Goal: Task Accomplishment & Management: Use online tool/utility

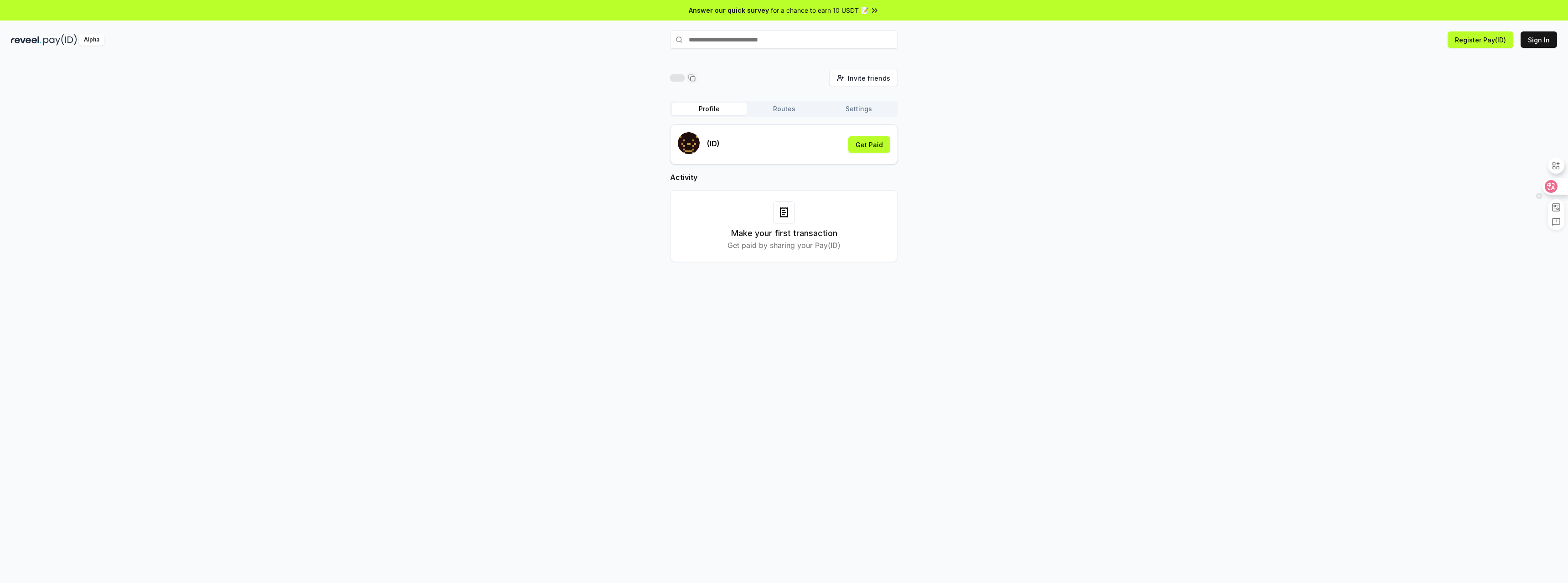
click at [1554, 185] on icon at bounding box center [1551, 186] width 8 height 7
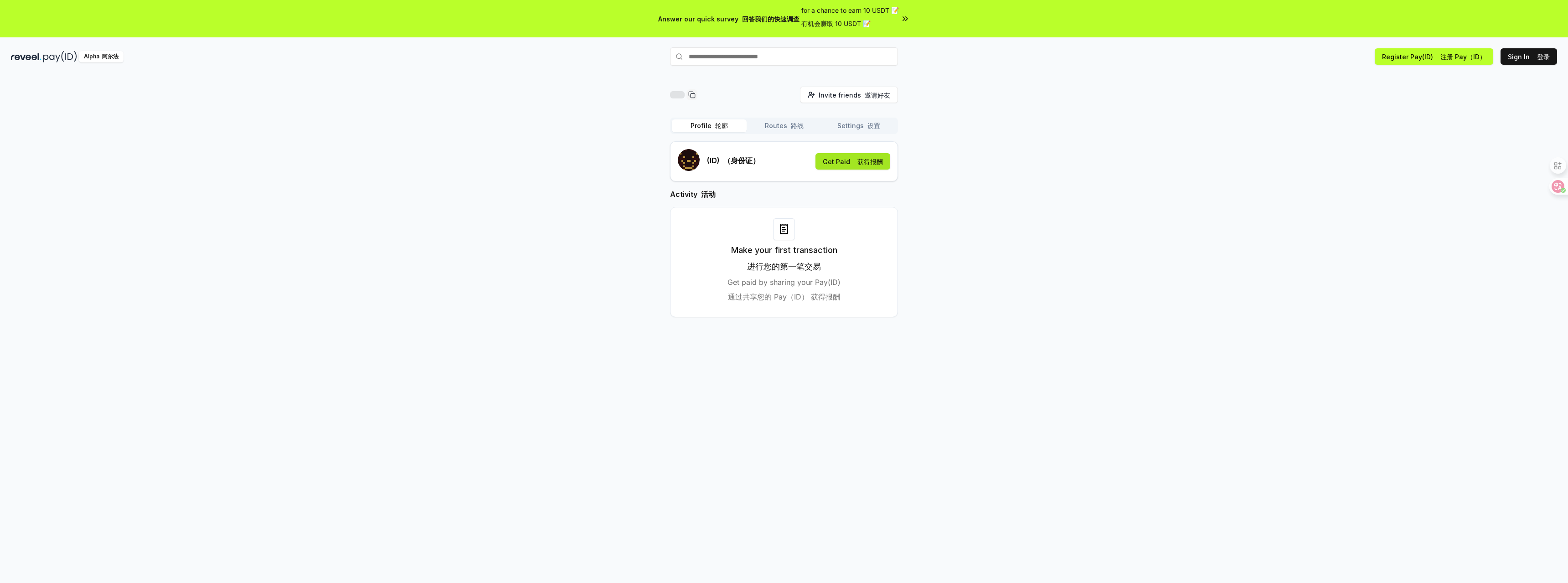
click at [865, 162] on font "获得报酬" at bounding box center [870, 161] width 25 height 8
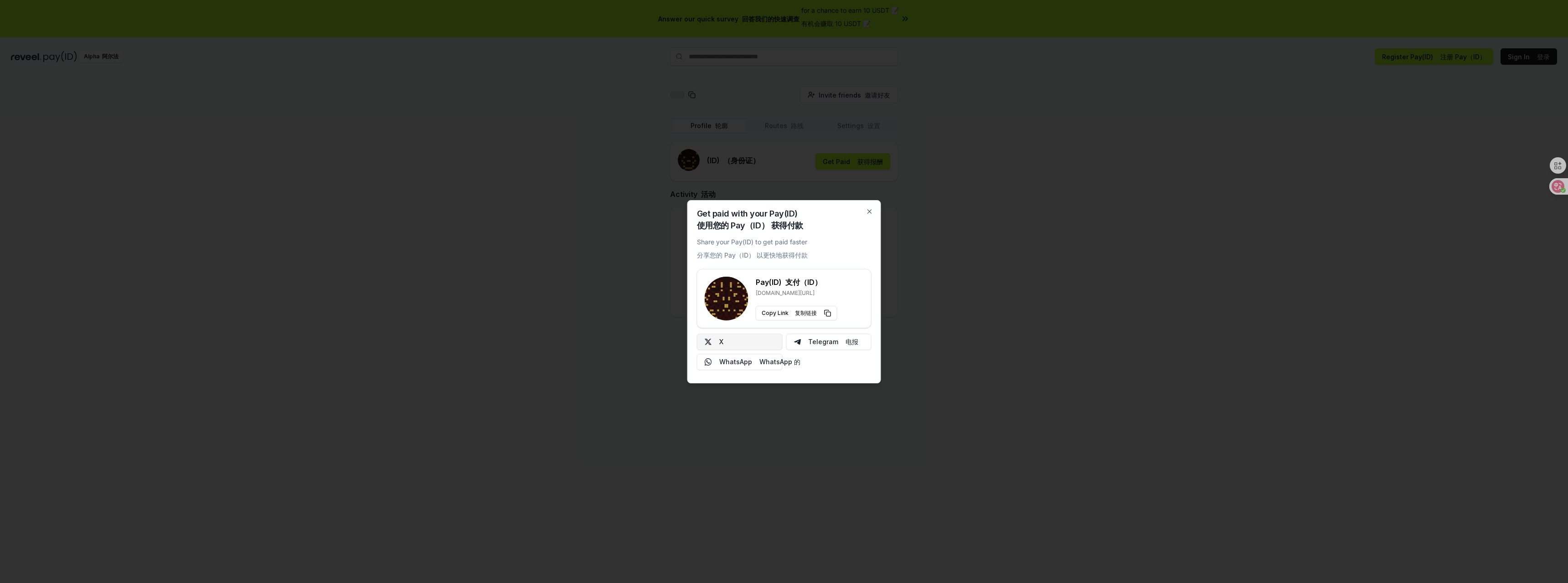
click at [742, 341] on button "X" at bounding box center [739, 341] width 86 height 16
click at [869, 212] on icon "button" at bounding box center [869, 211] width 4 height 4
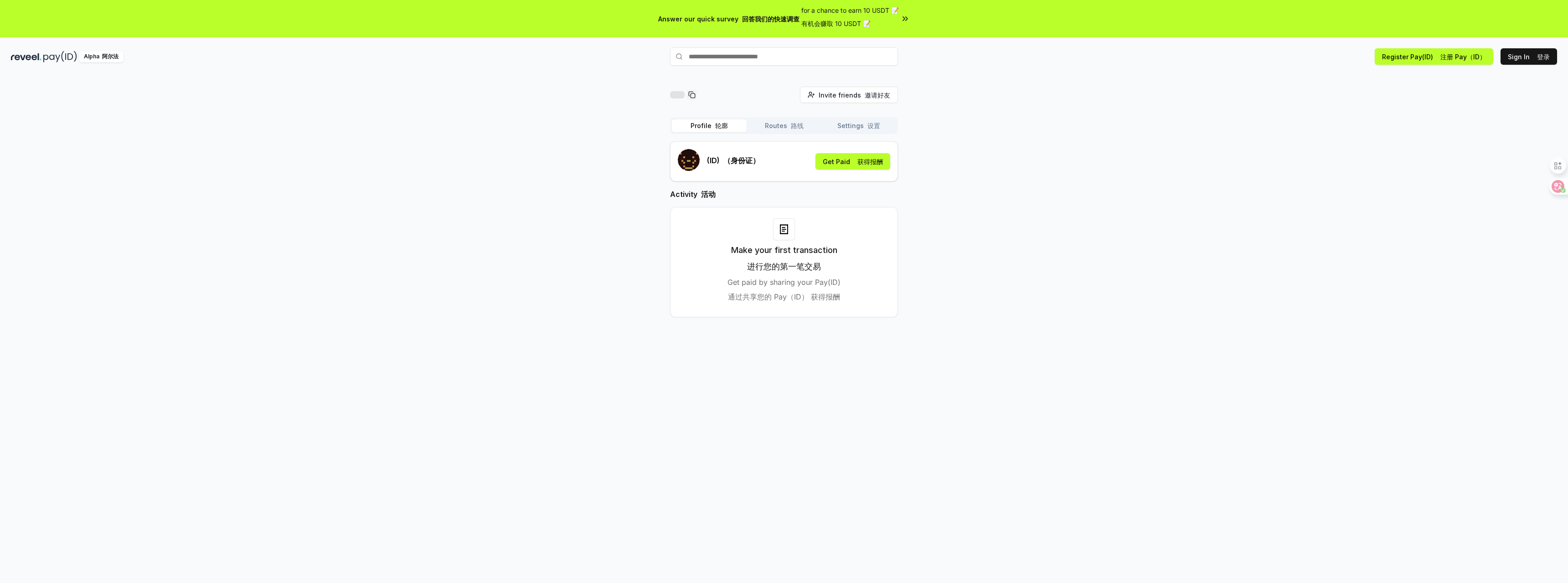
click at [793, 126] on font "路线" at bounding box center [797, 125] width 13 height 8
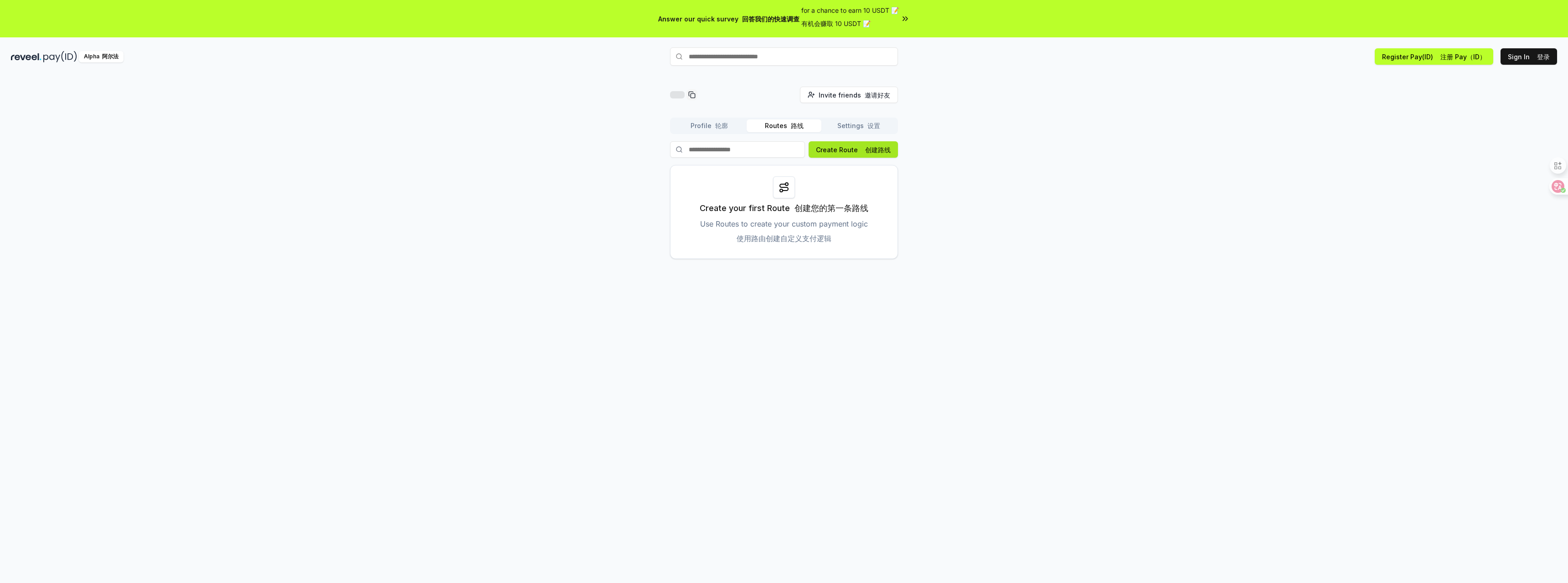
click at [883, 148] on font "创建路线" at bounding box center [878, 149] width 25 height 8
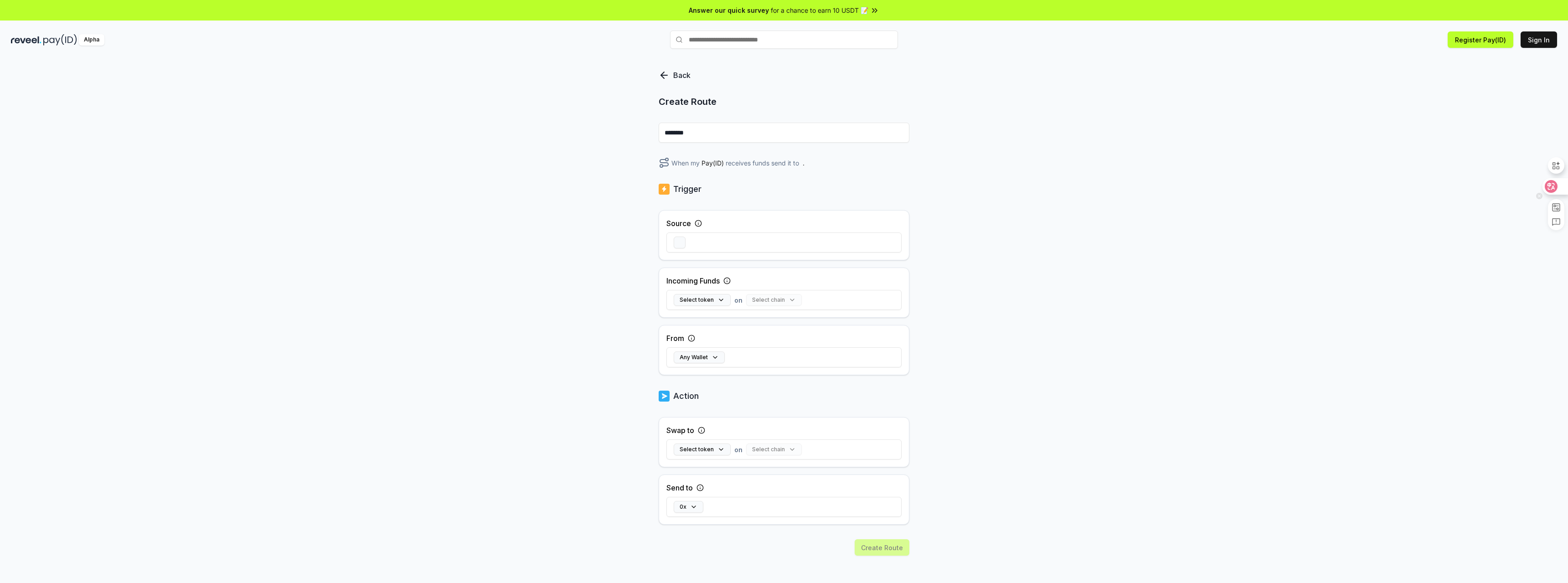
click at [1555, 190] on icon at bounding box center [1551, 186] width 9 height 9
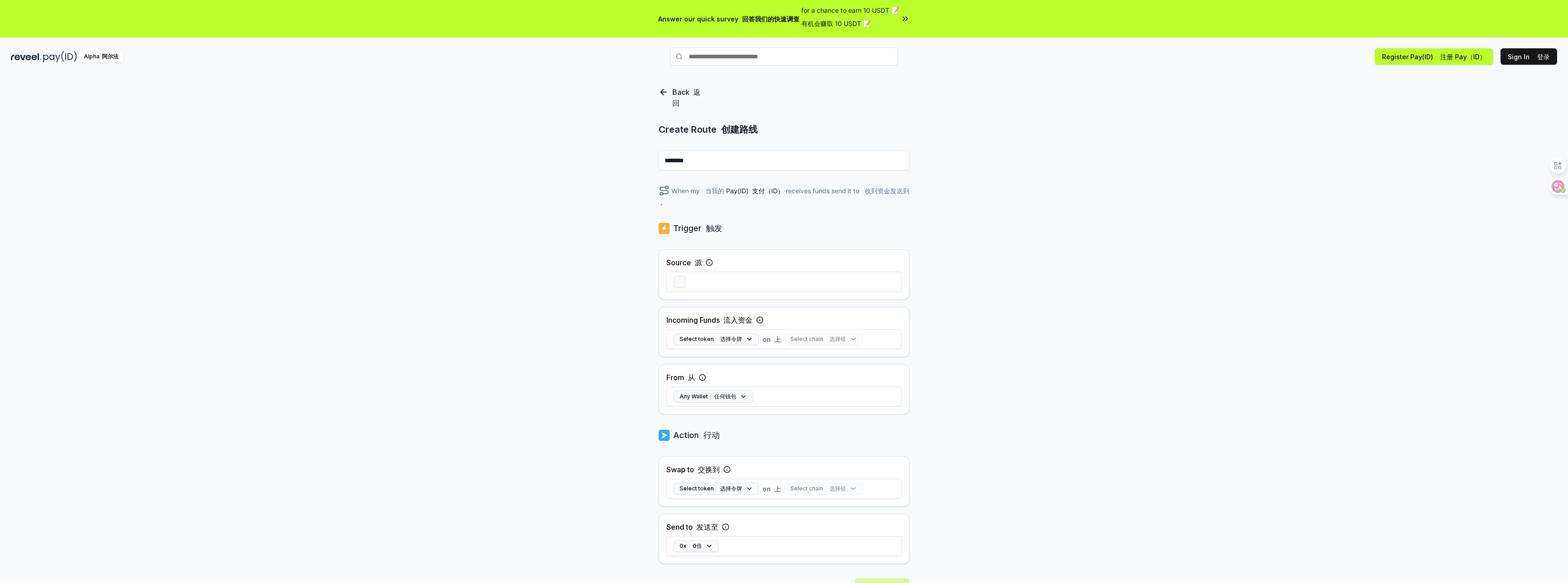
click at [663, 89] on icon at bounding box center [664, 92] width 10 height 11
